Goal: Information Seeking & Learning: Learn about a topic

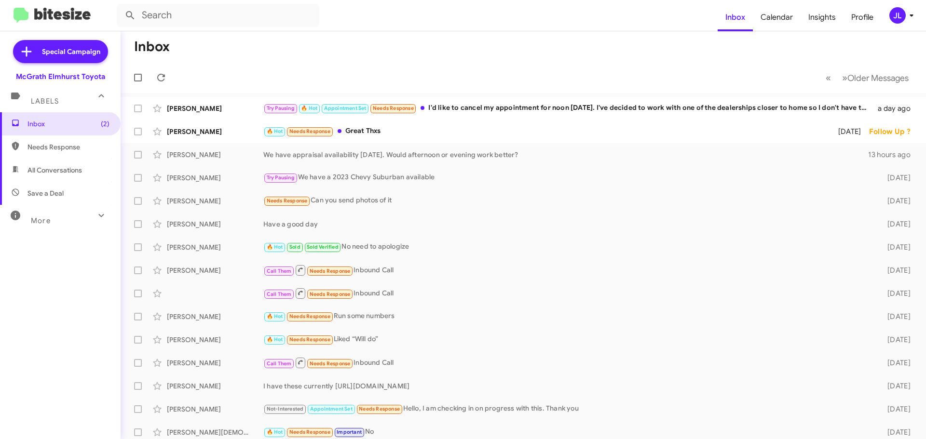
click at [94, 213] on mat-icon at bounding box center [101, 215] width 15 height 15
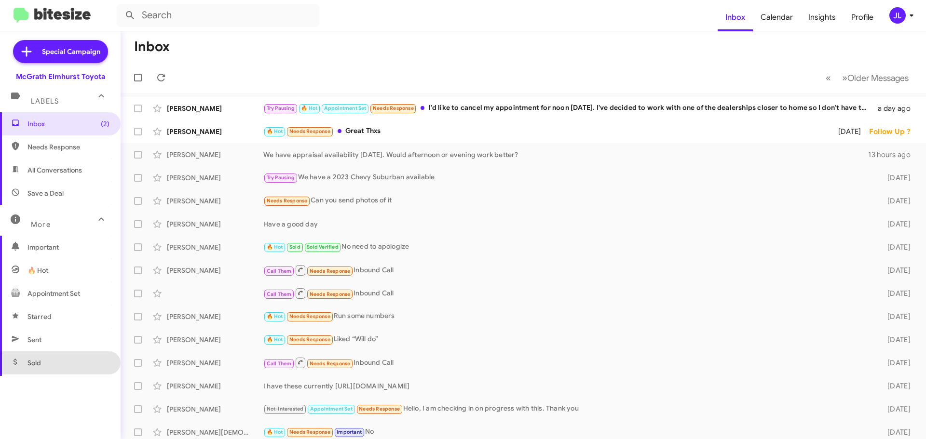
click at [64, 364] on span "Sold" at bounding box center [60, 363] width 121 height 23
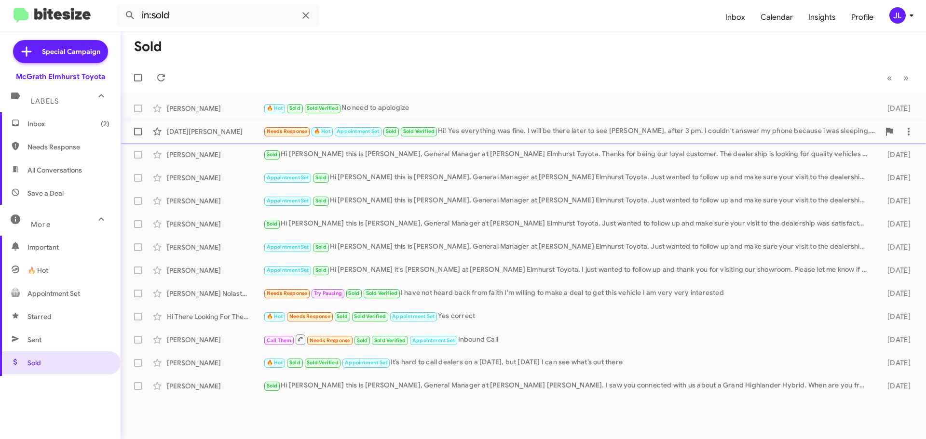
click at [527, 131] on div "Needs Response 🔥 Hot Appointment Set Sold Sold Verified Hi! Yes everything was …" at bounding box center [571, 131] width 616 height 11
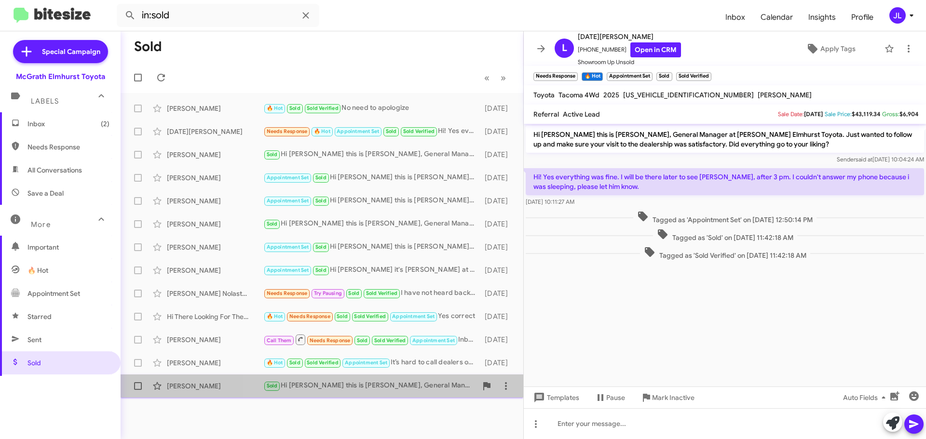
click at [406, 385] on div "Sold Hi [PERSON_NAME] this is [PERSON_NAME], General Manager at [PERSON_NAME] E…" at bounding box center [370, 386] width 214 height 11
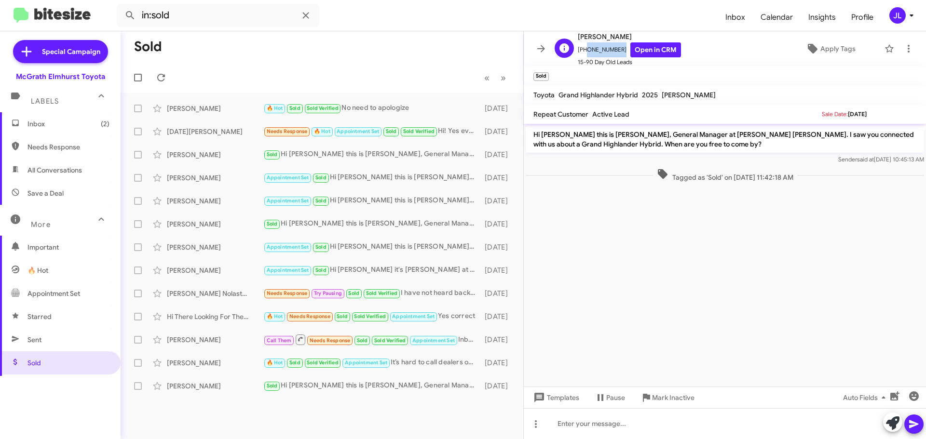
drag, startPoint x: 616, startPoint y: 49, endPoint x: 583, endPoint y: 49, distance: 33.8
click at [583, 49] on span "[PHONE_NUMBER] Open in CRM" at bounding box center [629, 49] width 103 height 15
copy span "6302512890"
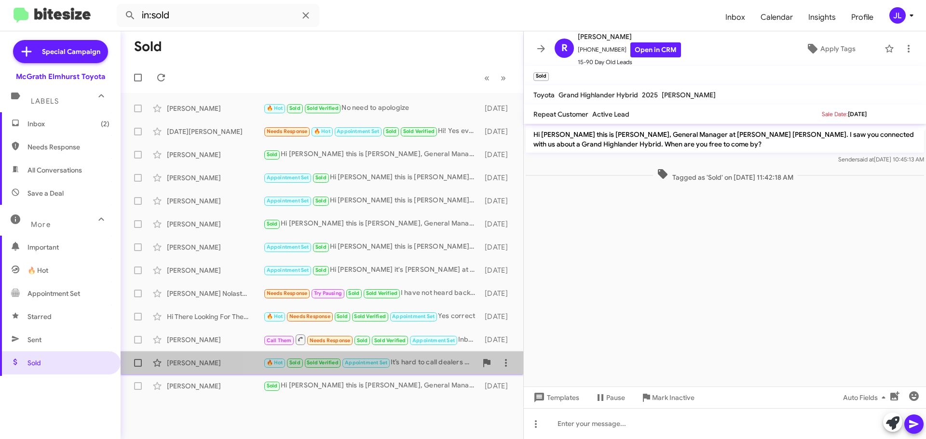
click at [422, 366] on div "🔥 Hot Sold Sold Verified Appointment Set It’s hard to call dealers on a [DATE],…" at bounding box center [370, 362] width 214 height 11
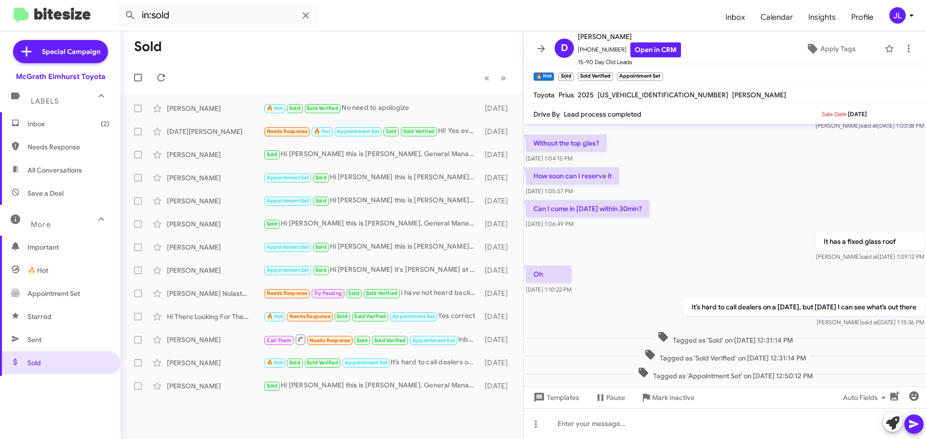
scroll to position [464, 0]
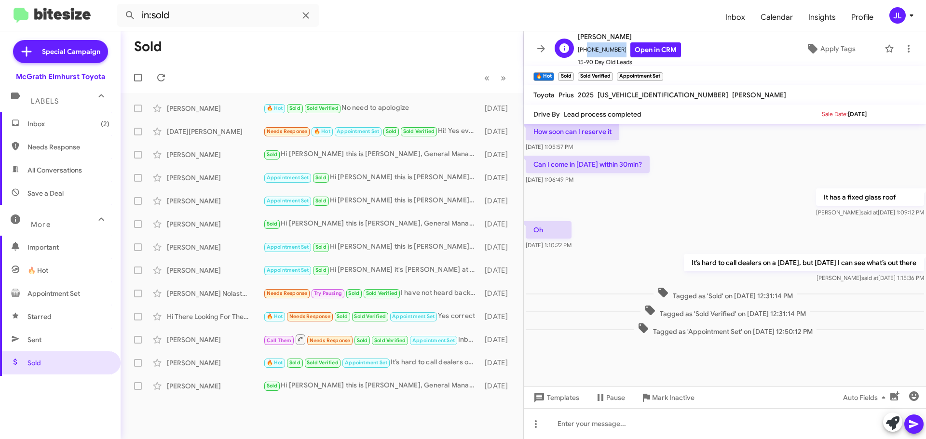
drag, startPoint x: 617, startPoint y: 49, endPoint x: 585, endPoint y: 53, distance: 32.5
click at [585, 53] on span "[PHONE_NUMBER] Open in CRM" at bounding box center [629, 49] width 103 height 15
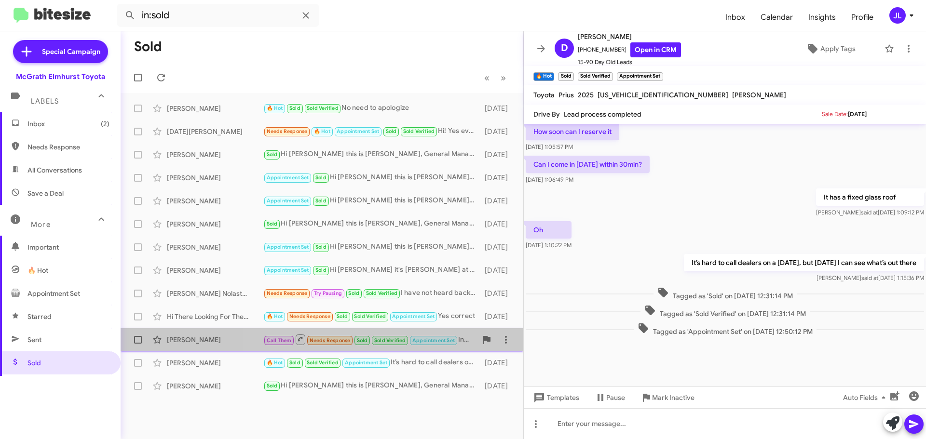
click at [434, 341] on span "Appointment Set" at bounding box center [433, 341] width 42 height 6
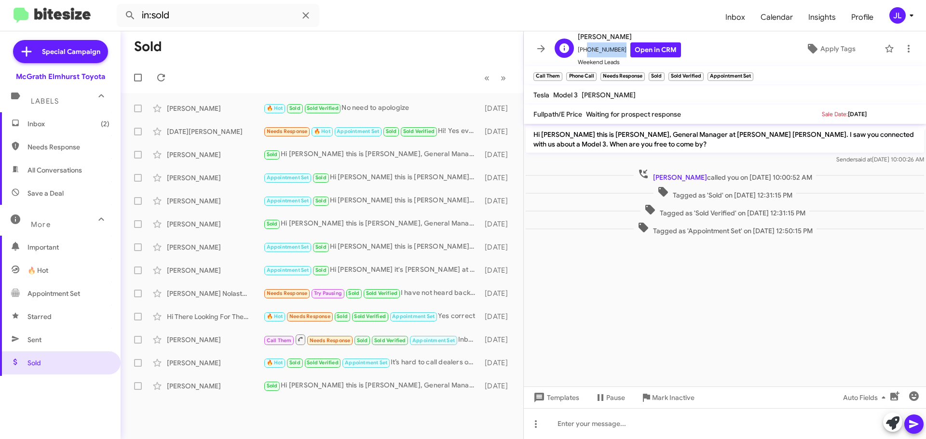
drag, startPoint x: 615, startPoint y: 47, endPoint x: 585, endPoint y: 50, distance: 30.5
click at [585, 50] on span "[PHONE_NUMBER] Open in CRM" at bounding box center [629, 49] width 103 height 15
copy span "3129140395"
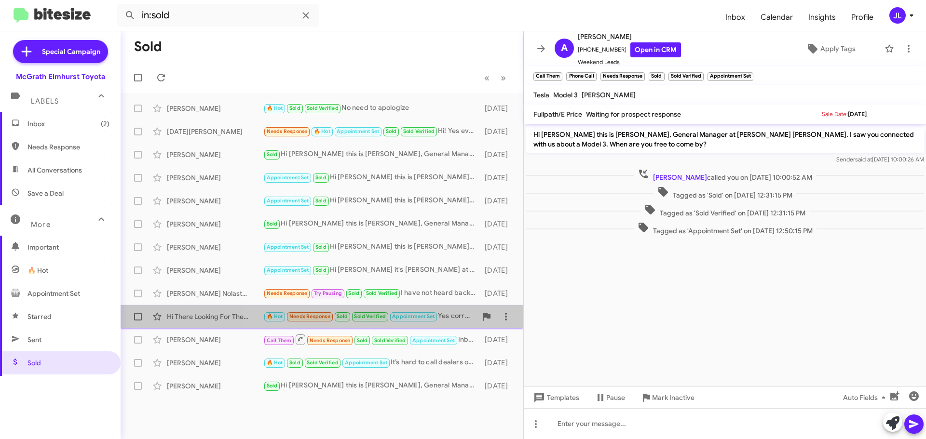
click at [421, 315] on span "Appointment Set" at bounding box center [413, 317] width 42 height 6
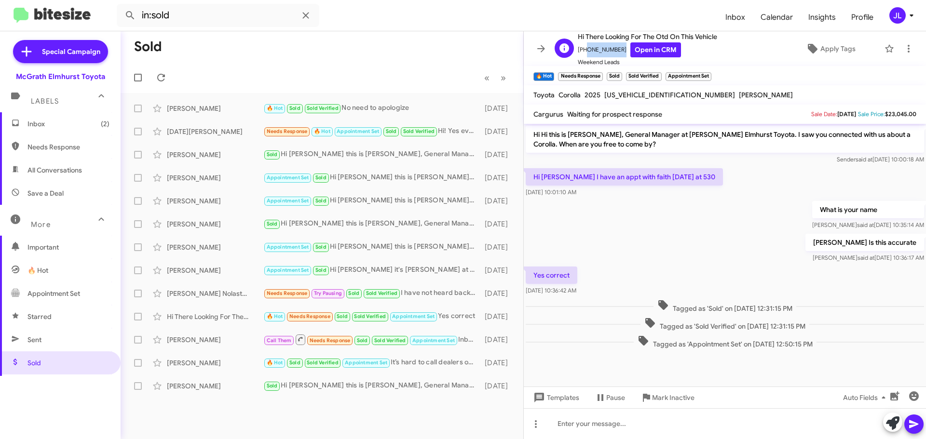
drag, startPoint x: 617, startPoint y: 49, endPoint x: 583, endPoint y: 52, distance: 34.4
click at [583, 52] on span "[PHONE_NUMBER] Open in CRM" at bounding box center [647, 49] width 139 height 15
copy span "7735629646"
click at [421, 289] on div "Needs Response Try Pausing Sold Sold Verified I have not heard back from faith …" at bounding box center [370, 293] width 214 height 11
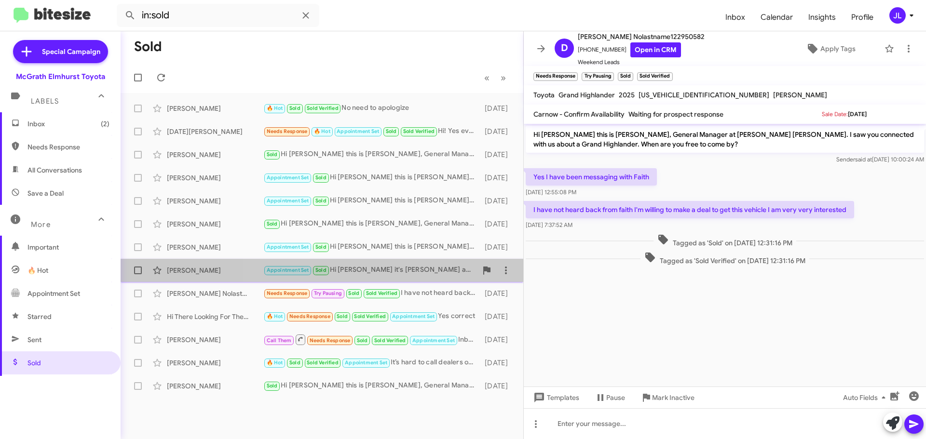
click at [383, 267] on div "Appointment Set Sold Hi [PERSON_NAME] it's [PERSON_NAME] at [PERSON_NAME] Elmhu…" at bounding box center [370, 270] width 214 height 11
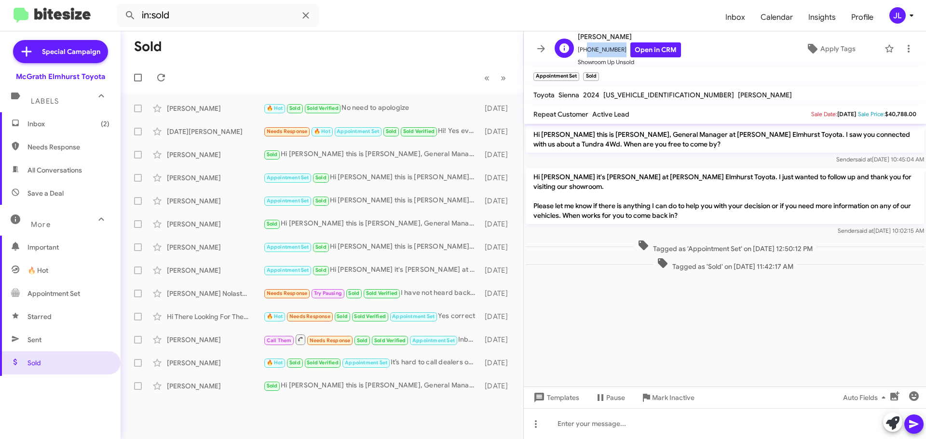
drag, startPoint x: 615, startPoint y: 48, endPoint x: 585, endPoint y: 52, distance: 31.1
click at [585, 52] on span "[PHONE_NUMBER] Open in CRM" at bounding box center [629, 49] width 103 height 15
copy span "2107082187"
click at [361, 248] on div "Appointment Set Sold Hi [PERSON_NAME] this is [PERSON_NAME], General Manager at…" at bounding box center [370, 247] width 214 height 11
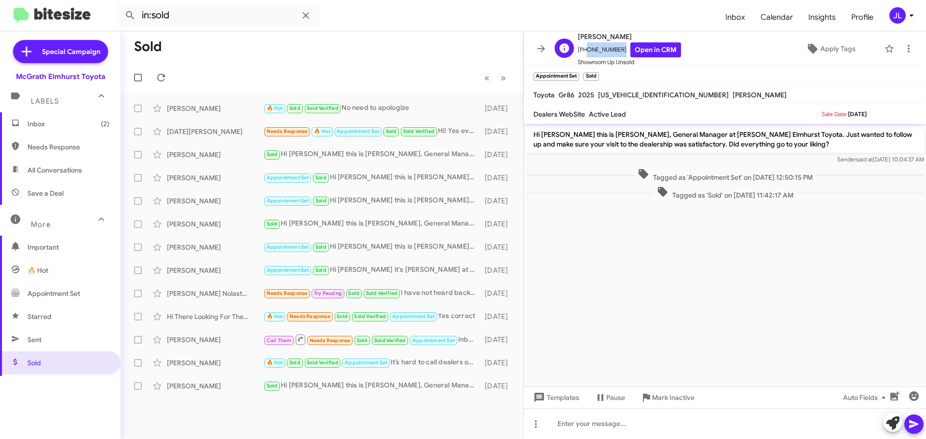
drag, startPoint x: 616, startPoint y: 49, endPoint x: 583, endPoint y: 53, distance: 33.5
click at [583, 53] on span "[PHONE_NUMBER] Open in CRM" at bounding box center [629, 49] width 103 height 15
copy span "8476687842"
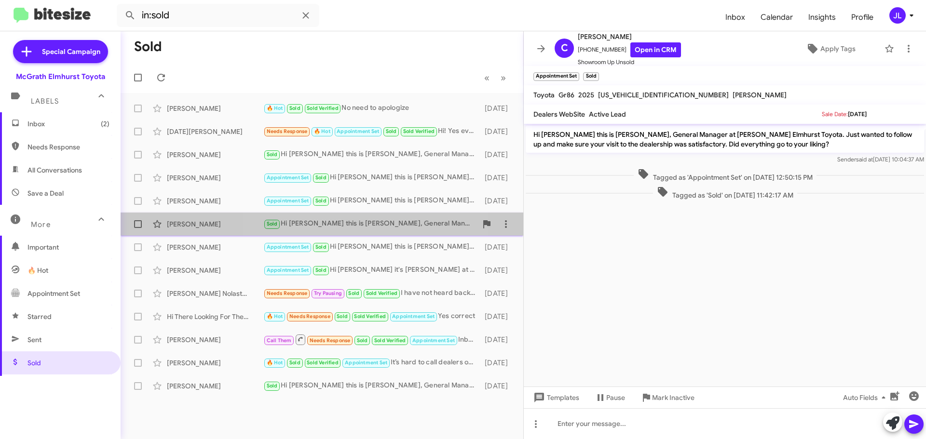
click at [376, 229] on div "Sold Hi [PERSON_NAME] this is [PERSON_NAME], General Manager at [PERSON_NAME] E…" at bounding box center [370, 224] width 214 height 11
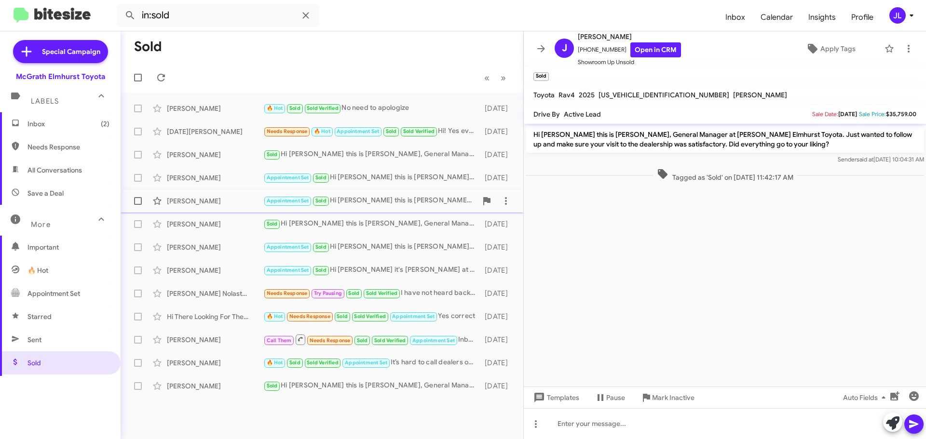
click at [395, 198] on div "Appointment Set Sold Hi [PERSON_NAME] this is [PERSON_NAME], General Manager at…" at bounding box center [370, 200] width 214 height 11
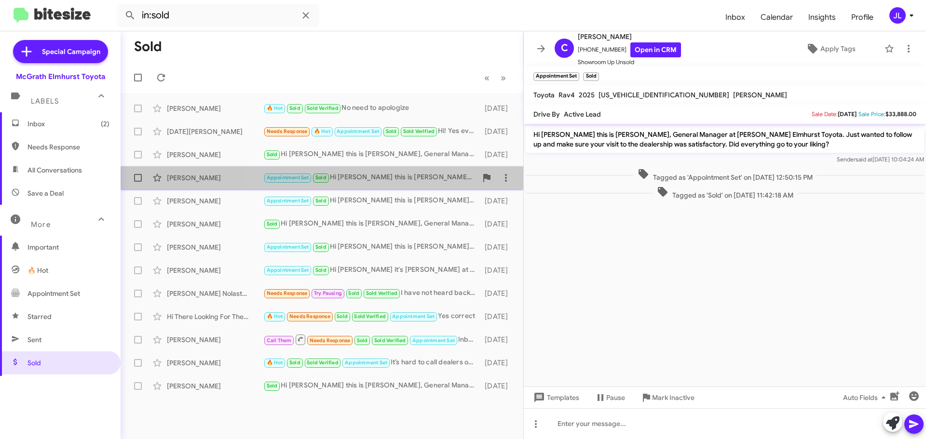
click at [393, 180] on div "Appointment Set Sold Hi [PERSON_NAME] this is [PERSON_NAME], General Manager at…" at bounding box center [370, 177] width 214 height 11
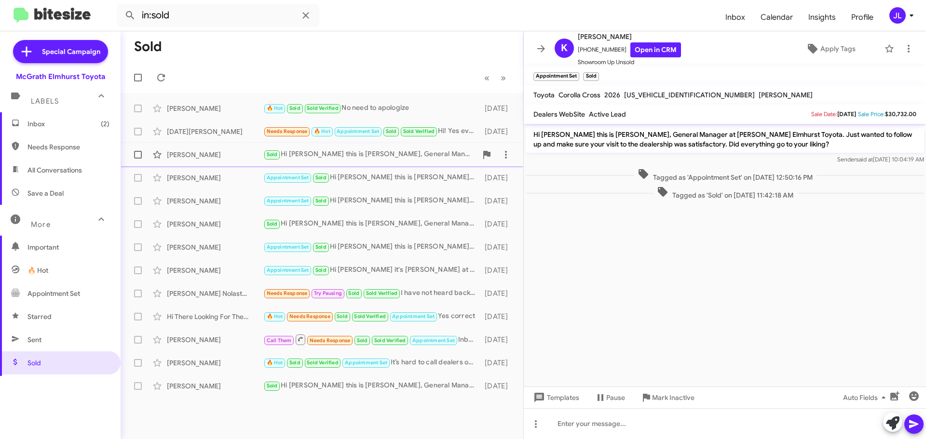
click at [394, 153] on div "Sold Hi [PERSON_NAME] this is [PERSON_NAME], General Manager at [PERSON_NAME] E…" at bounding box center [370, 154] width 214 height 11
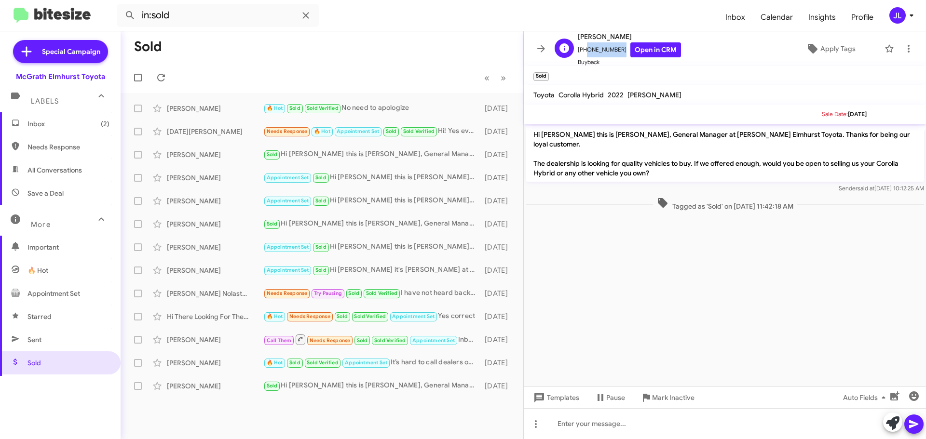
drag, startPoint x: 616, startPoint y: 49, endPoint x: 584, endPoint y: 50, distance: 32.4
click at [584, 50] on span "[PHONE_NUMBER] Open in CRM" at bounding box center [629, 49] width 103 height 15
copy span "7088256037"
click at [405, 133] on span "Sold Verified" at bounding box center [419, 131] width 32 height 6
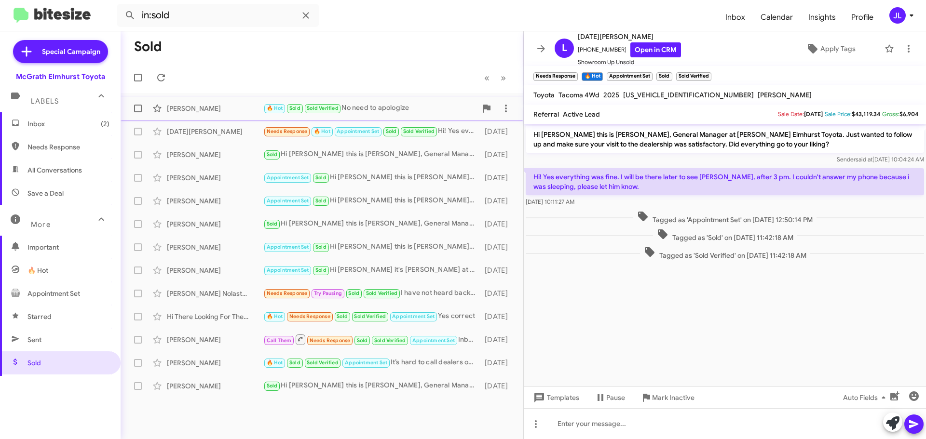
click at [408, 107] on div "🔥 Hot Sold Sold Verified No need to apologize" at bounding box center [370, 108] width 214 height 11
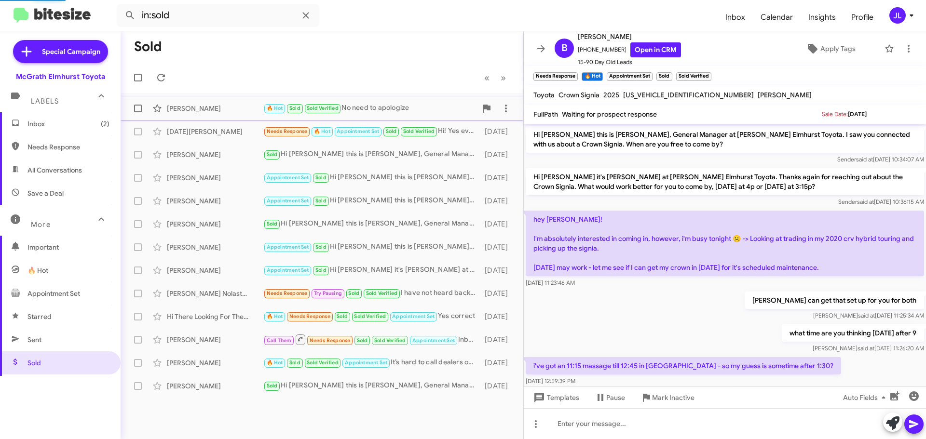
scroll to position [217, 0]
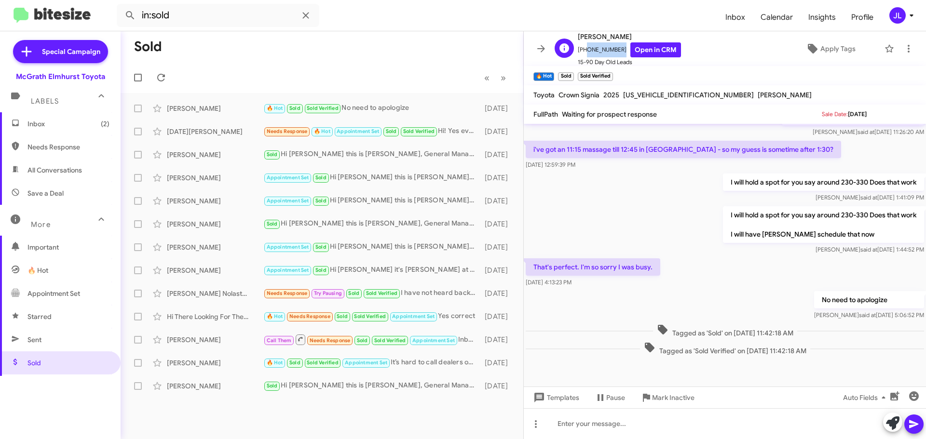
drag, startPoint x: 615, startPoint y: 50, endPoint x: 585, endPoint y: 50, distance: 30.9
click at [585, 50] on span "[PHONE_NUMBER] Open in CRM" at bounding box center [629, 49] width 103 height 15
copy span "6502783164"
click at [68, 336] on span "Sent" at bounding box center [60, 339] width 121 height 23
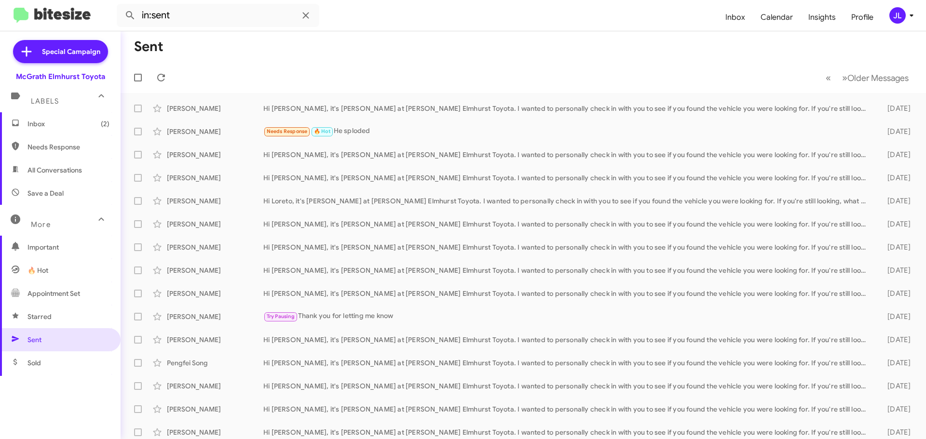
click at [84, 292] on span "Appointment Set" at bounding box center [60, 293] width 121 height 23
type input "in:appointment-set"
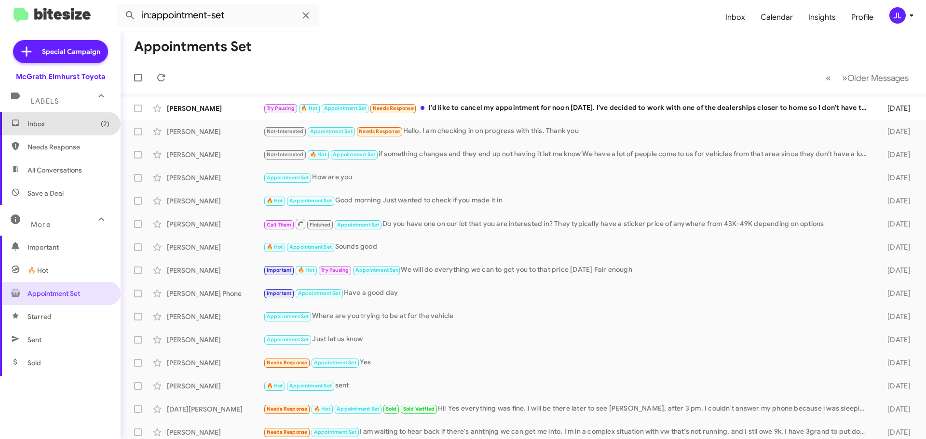
click at [83, 125] on span "Inbox (2)" at bounding box center [68, 124] width 82 height 10
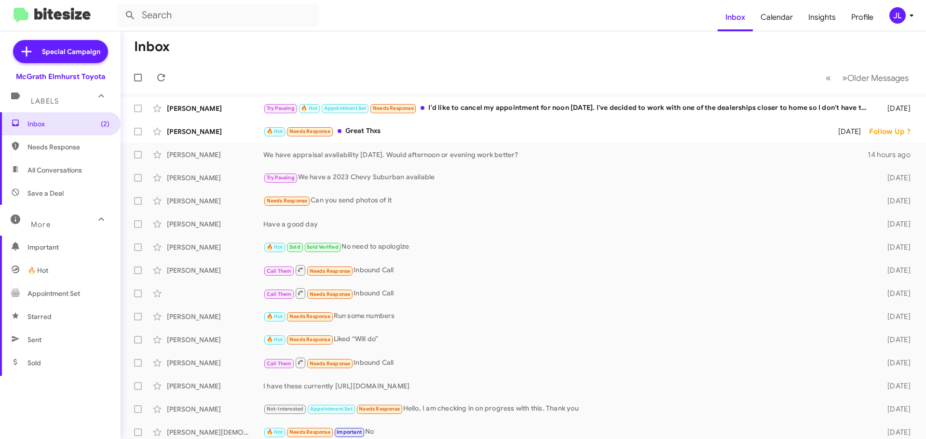
click at [81, 150] on span "Needs Response" at bounding box center [68, 147] width 82 height 10
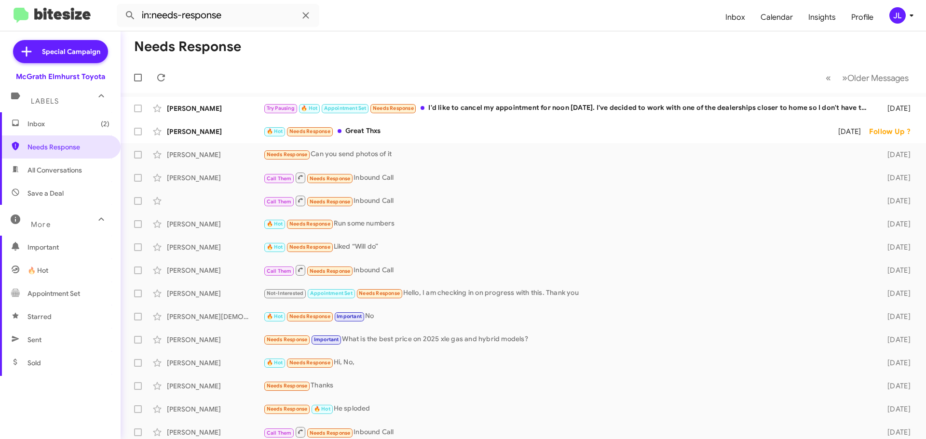
click at [82, 165] on span "All Conversations" at bounding box center [54, 170] width 55 height 10
type input "in:all-conversations"
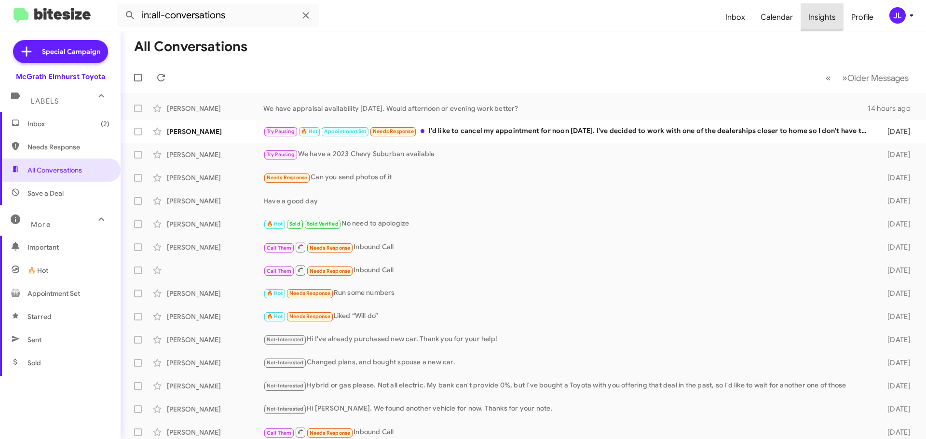
click at [815, 15] on span "Insights" at bounding box center [822, 17] width 43 height 28
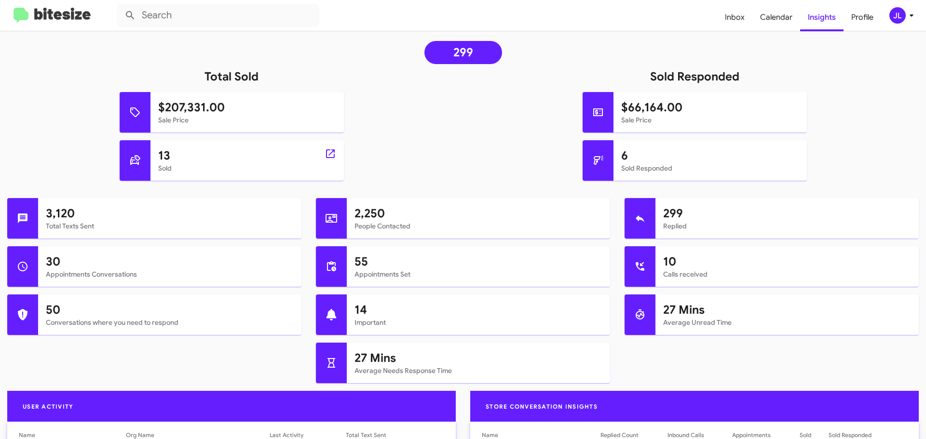
scroll to position [193, 0]
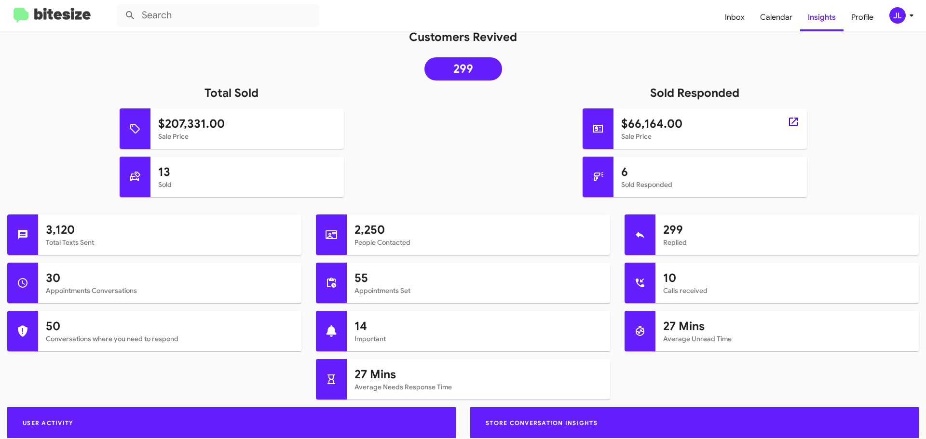
click at [788, 120] on icon at bounding box center [794, 122] width 12 height 12
type input "in:sold-verified"
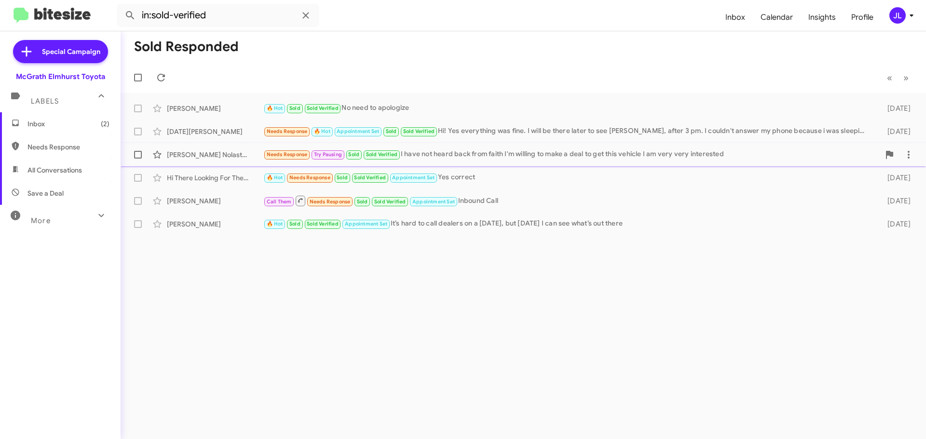
click at [573, 157] on div "Needs Response Try Pausing Sold Sold Verified I have not heard back from faith …" at bounding box center [571, 154] width 616 height 11
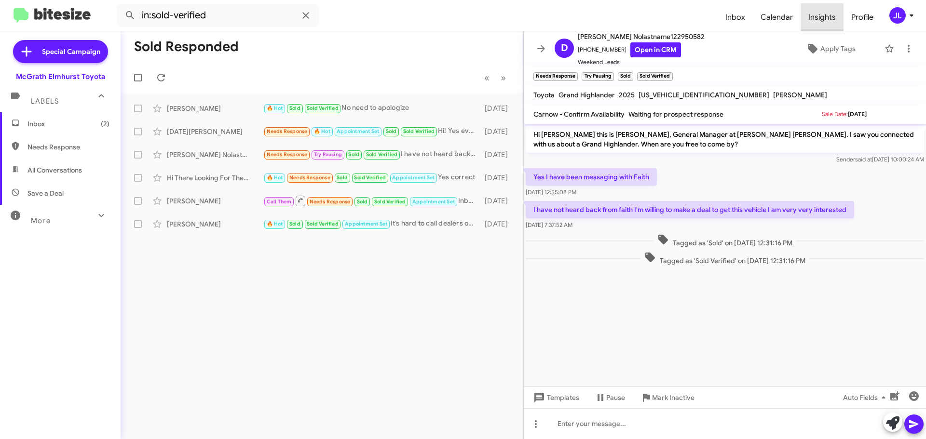
click at [833, 18] on span "Insights" at bounding box center [822, 17] width 43 height 28
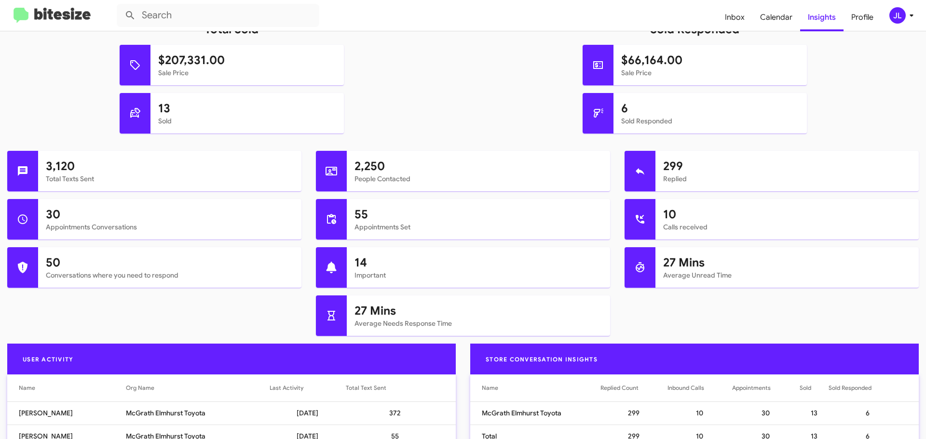
scroll to position [241, 0]
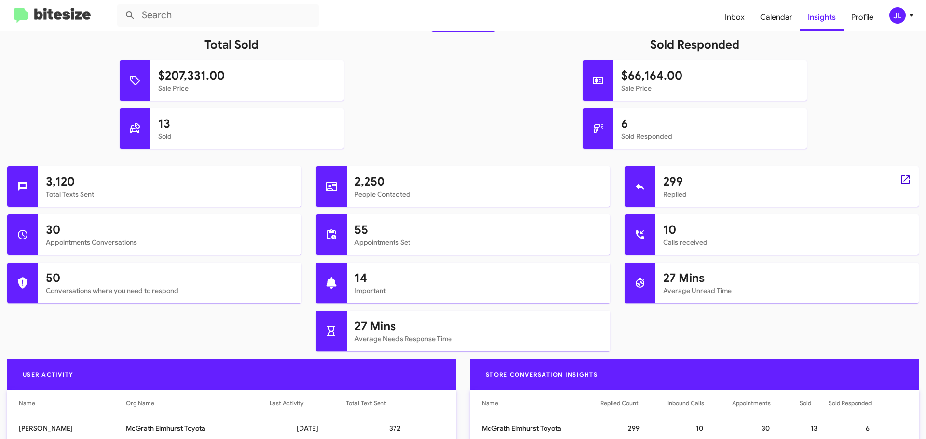
click at [901, 179] on icon at bounding box center [906, 180] width 12 height 12
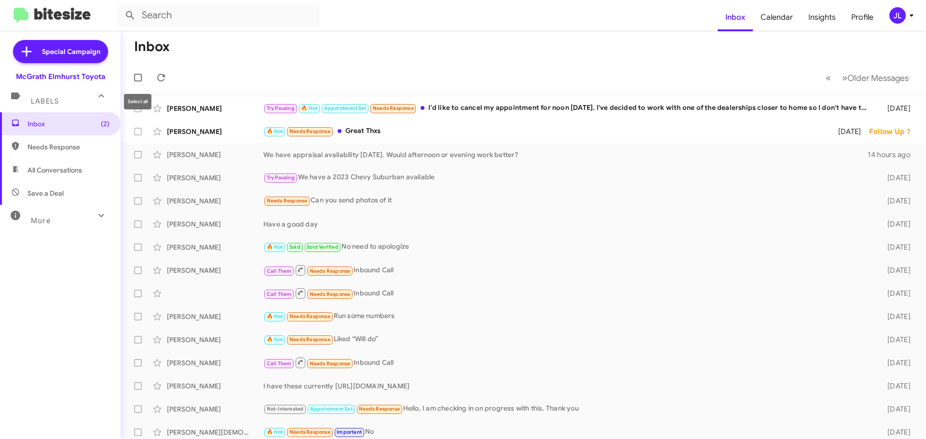
click at [135, 80] on span at bounding box center [138, 78] width 8 height 8
click at [137, 82] on input "checkbox" at bounding box center [137, 82] width 0 height 0
checkbox input "true"
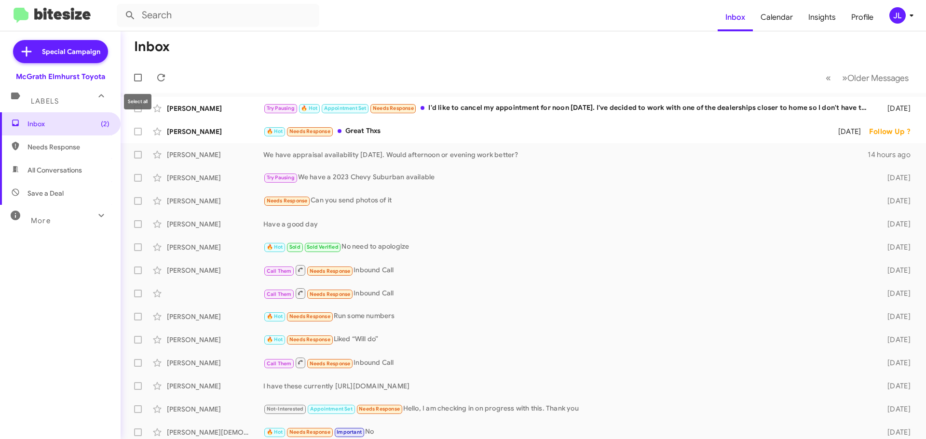
checkbox input "true"
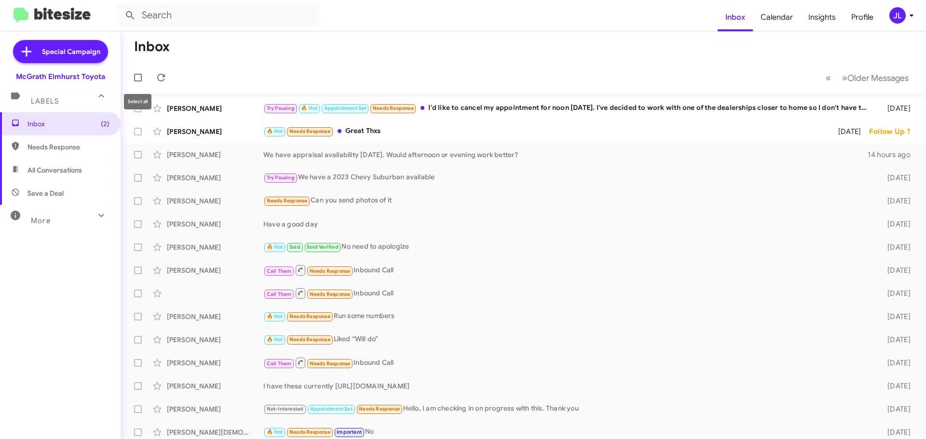
checkbox input "true"
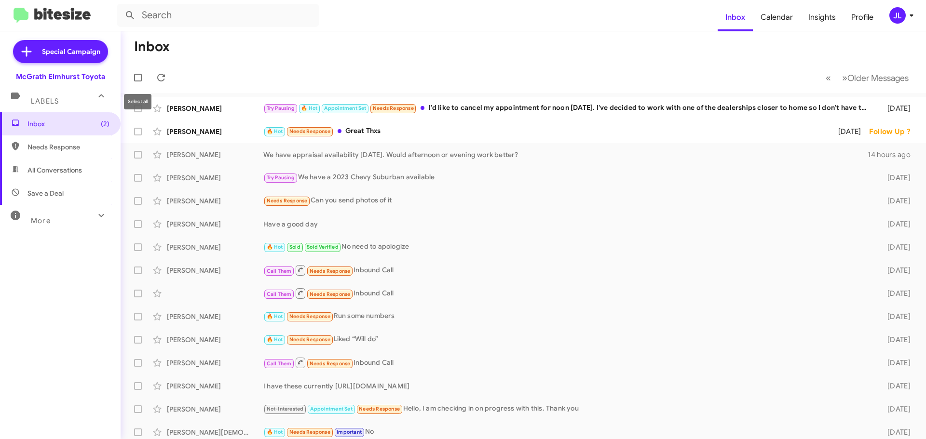
checkbox input "true"
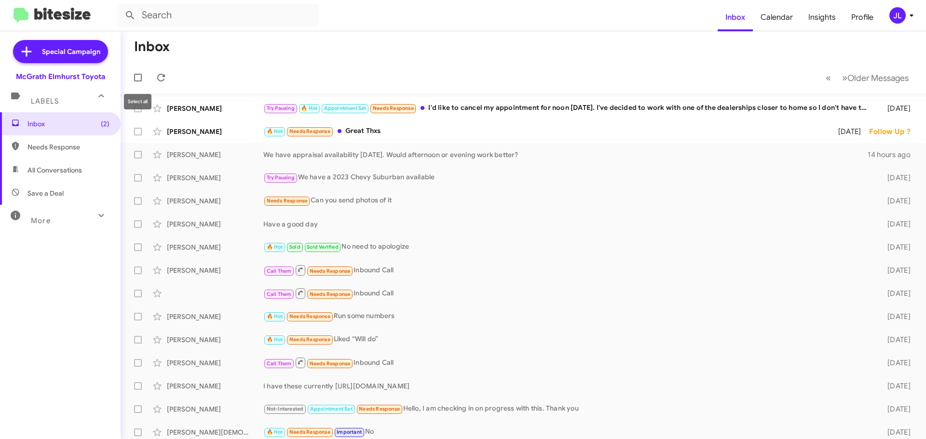
checkbox input "true"
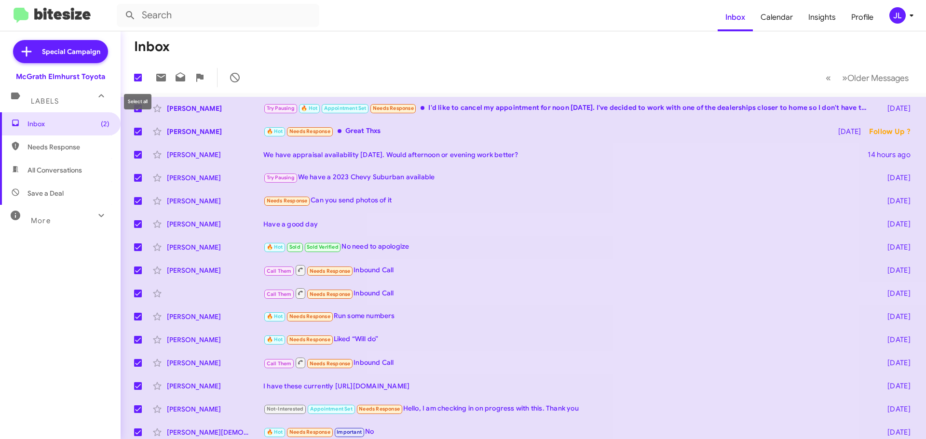
click at [139, 77] on span at bounding box center [138, 78] width 8 height 8
click at [138, 82] on input "checkbox" at bounding box center [137, 82] width 0 height 0
checkbox input "false"
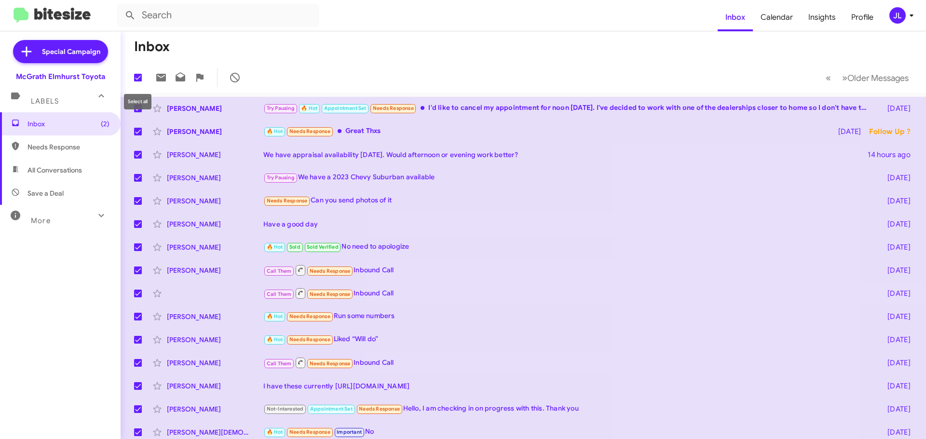
checkbox input "false"
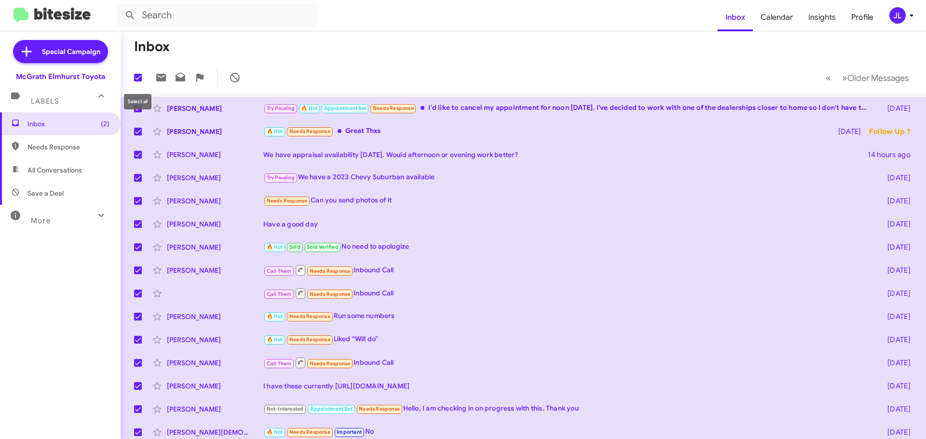
checkbox input "false"
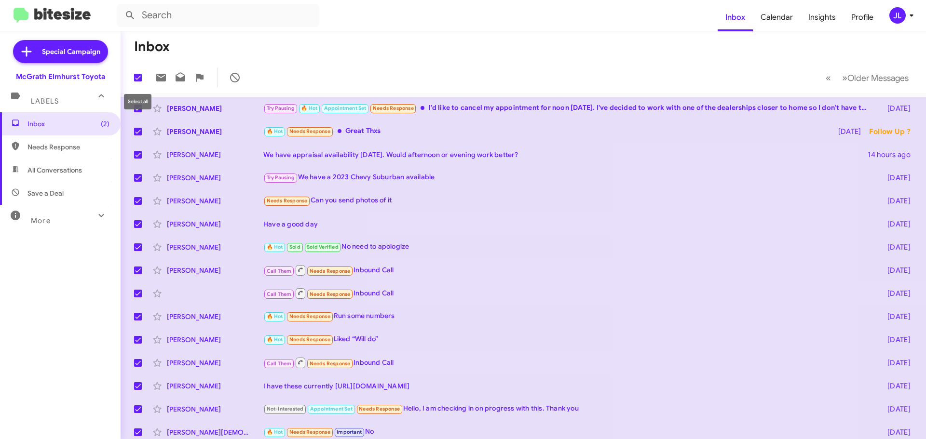
checkbox input "false"
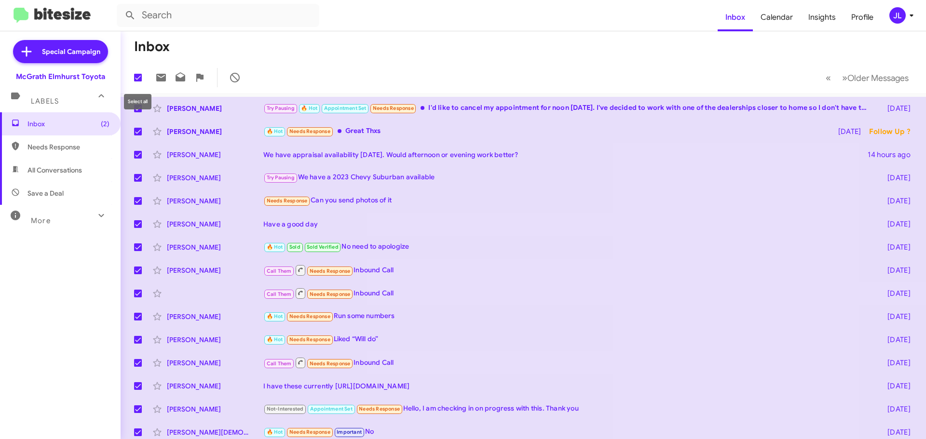
checkbox input "false"
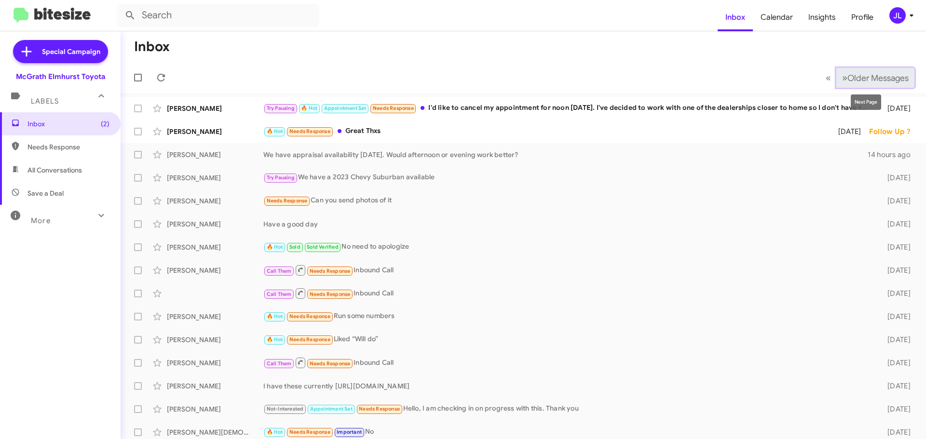
click at [842, 78] on span "»" at bounding box center [844, 78] width 5 height 12
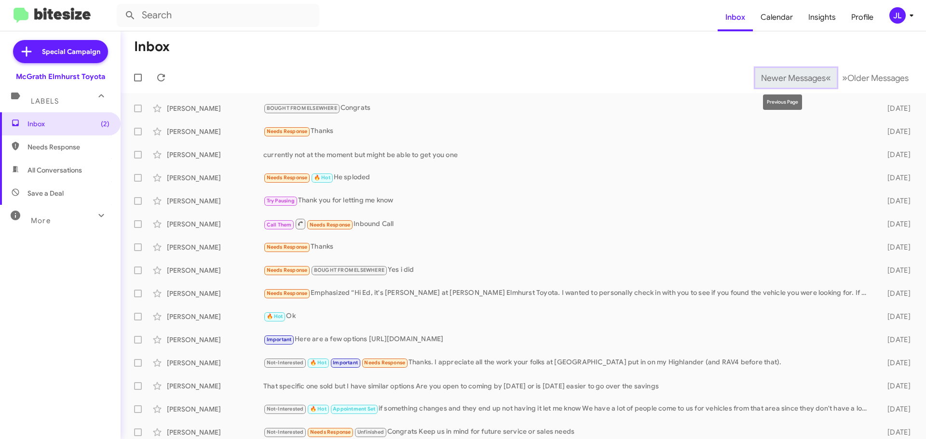
click at [802, 78] on span "Newer Messages" at bounding box center [793, 78] width 65 height 11
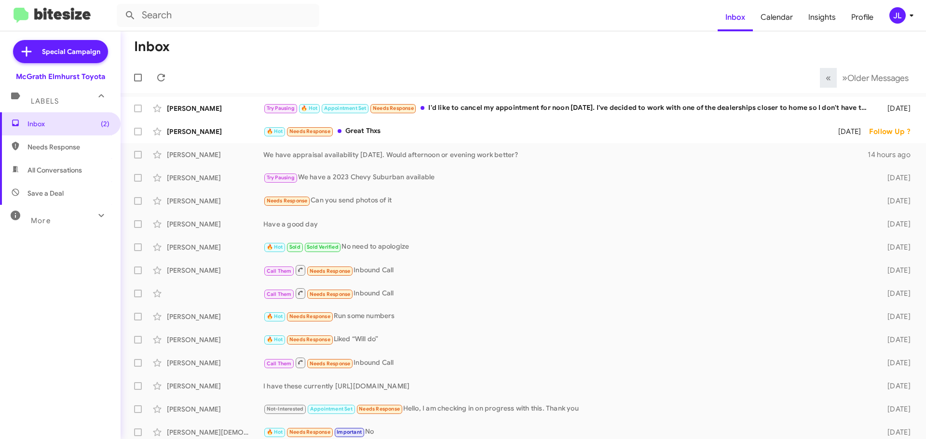
click at [907, 15] on icon at bounding box center [912, 16] width 12 height 12
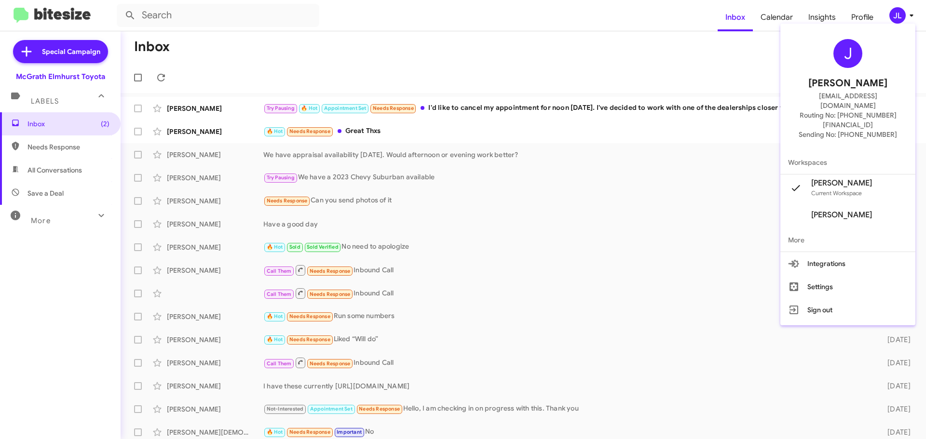
click at [645, 58] on div at bounding box center [463, 219] width 926 height 439
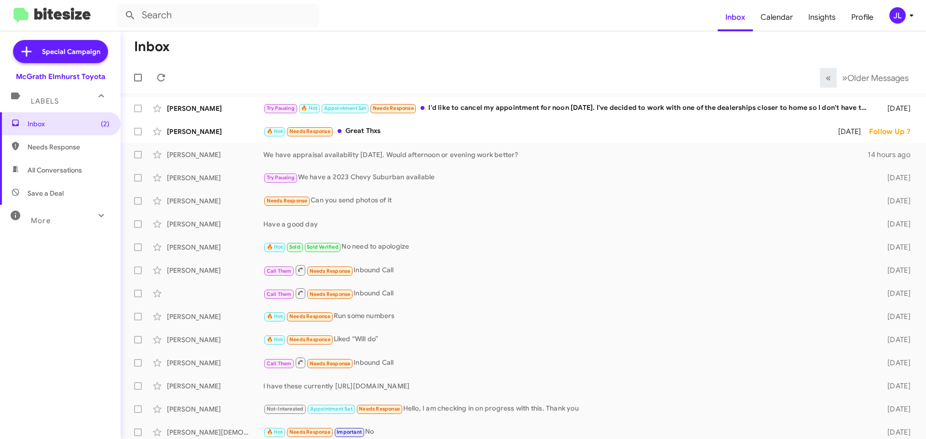
click at [58, 216] on div "More" at bounding box center [51, 217] width 86 height 18
click at [51, 366] on span "Sold" at bounding box center [60, 363] width 121 height 23
type input "in:sold"
